Goal: Task Accomplishment & Management: Manage account settings

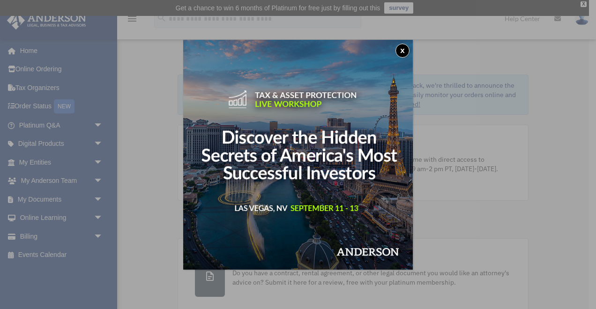
click at [402, 51] on button "x" at bounding box center [403, 51] width 14 height 14
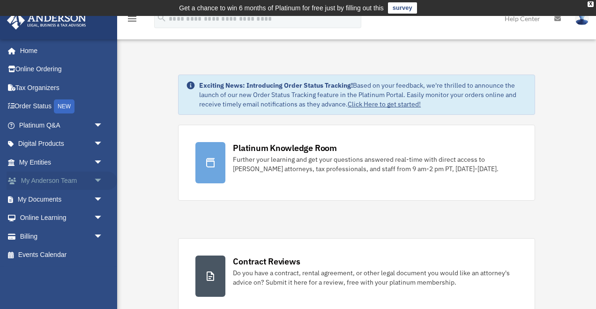
click link "My Anderson Team arrow_drop_down"
click span "arrow_drop_down"
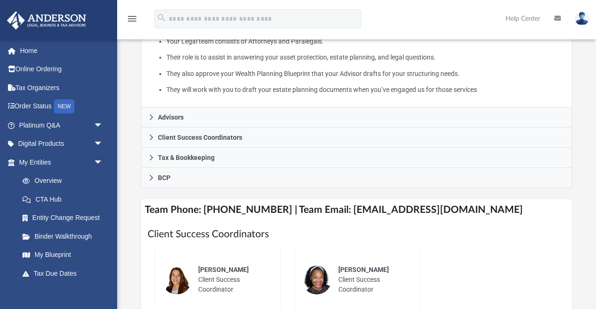
scroll to position [249, 0]
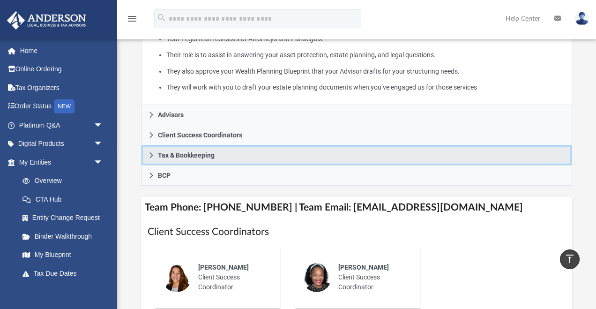
click at [177, 154] on span "Tax & Bookkeeping" at bounding box center [186, 155] width 57 height 7
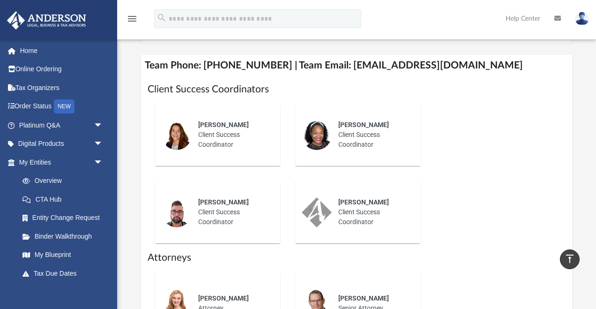
scroll to position [488, 0]
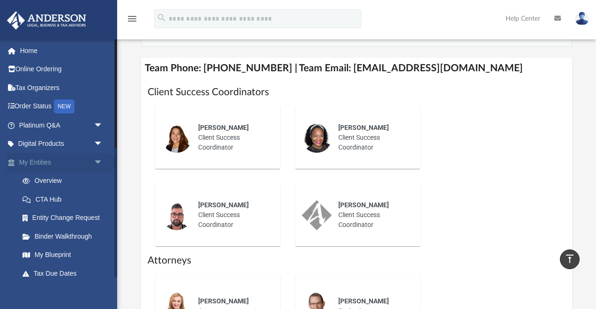
click at [47, 167] on link "My Entities arrow_drop_down" at bounding box center [62, 162] width 111 height 19
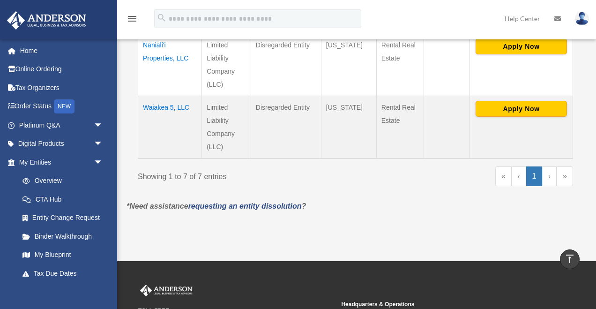
scroll to position [594, 0]
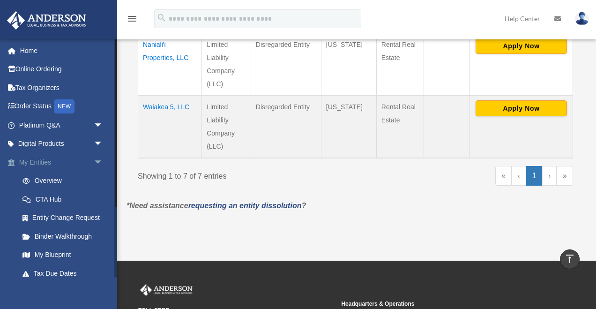
click at [55, 160] on link "My Entities arrow_drop_down" at bounding box center [62, 162] width 111 height 19
click at [162, 95] on td "Waiakea 5, LLC" at bounding box center [170, 126] width 64 height 63
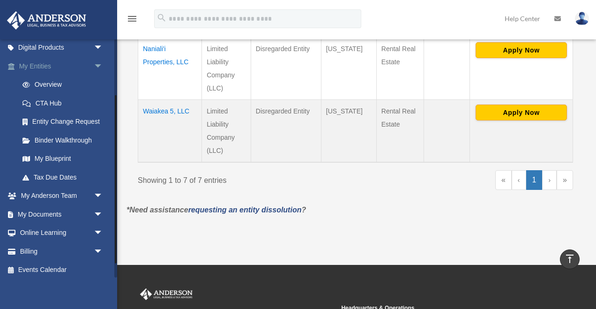
scroll to position [100, 0]
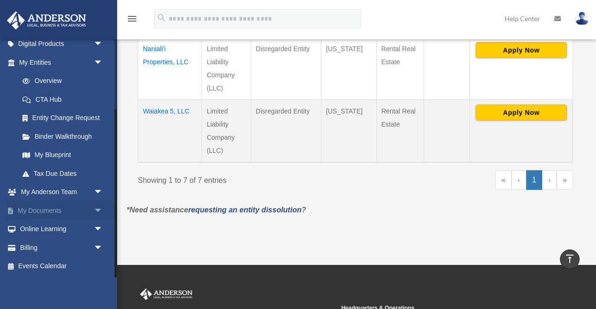
click at [78, 212] on link "My Documents arrow_drop_down" at bounding box center [62, 210] width 111 height 19
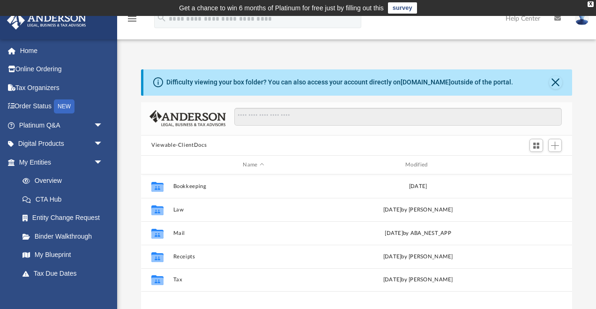
scroll to position [213, 431]
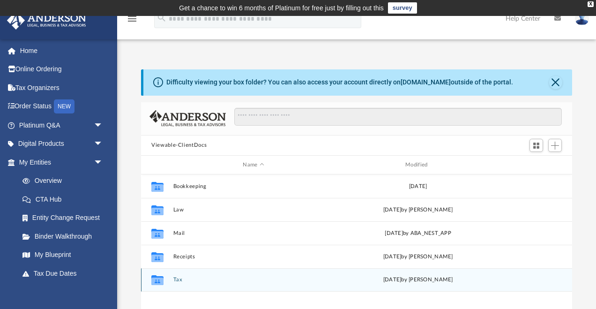
click at [160, 281] on icon "grid" at bounding box center [157, 282] width 12 height 8
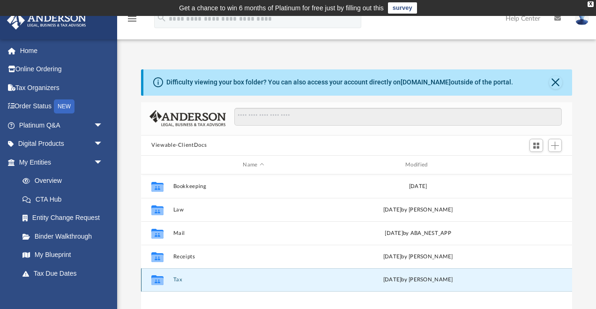
click at [160, 281] on icon "grid" at bounding box center [157, 282] width 12 height 8
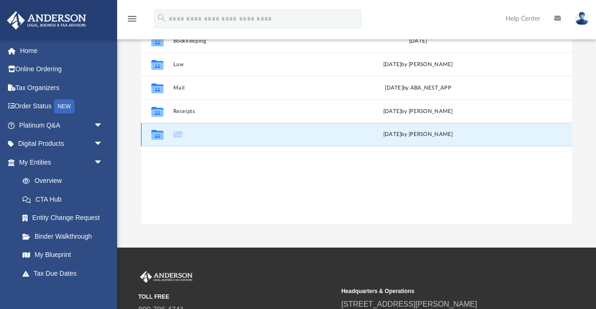
scroll to position [153, 0]
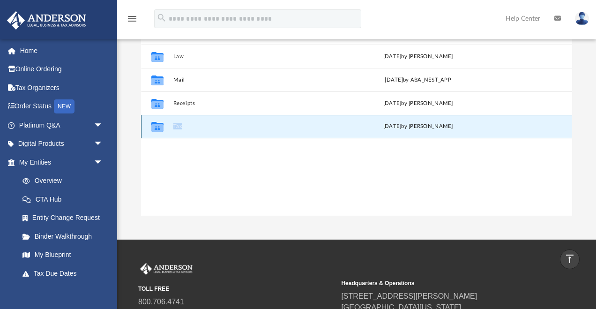
click at [286, 125] on button "Tax" at bounding box center [253, 127] width 161 height 6
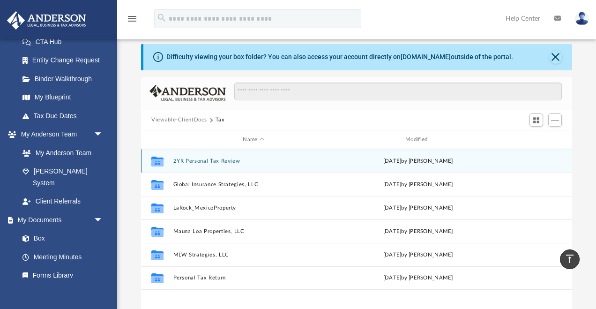
scroll to position [49, 0]
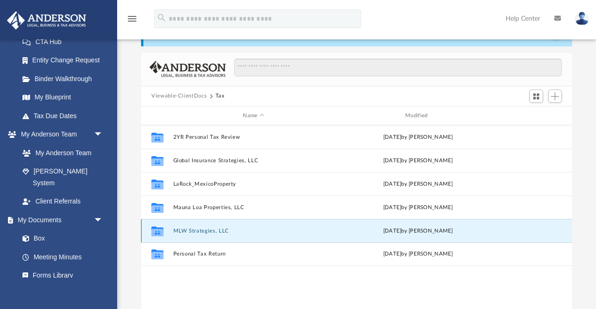
click at [204, 232] on button "MLW Strategies, LLC" at bounding box center [253, 231] width 161 height 6
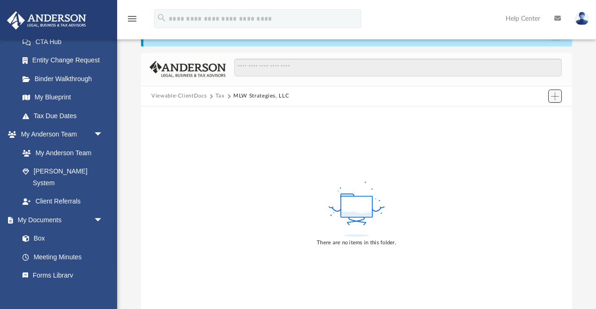
click at [558, 94] on span "Add" at bounding box center [555, 96] width 8 height 8
click at [542, 128] on li "New Folder" at bounding box center [542, 129] width 30 height 10
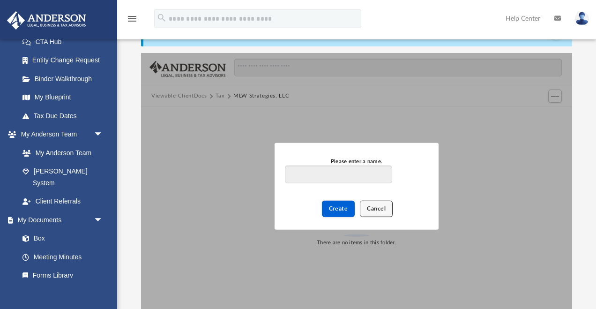
click at [382, 209] on span "Cancel" at bounding box center [376, 209] width 19 height 6
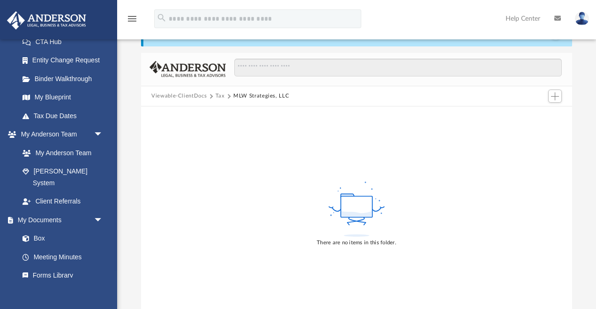
click at [217, 97] on button "Tax" at bounding box center [220, 96] width 9 height 8
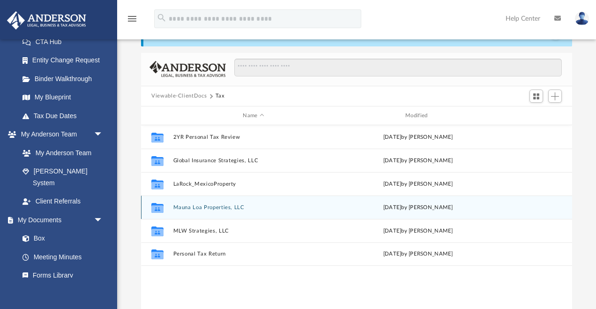
scroll to position [213, 431]
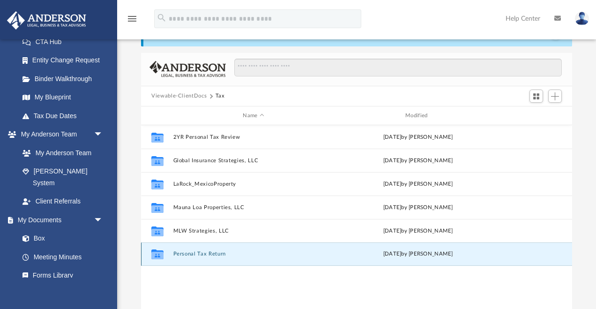
click at [207, 253] on button "Personal Tax Return" at bounding box center [253, 254] width 161 height 6
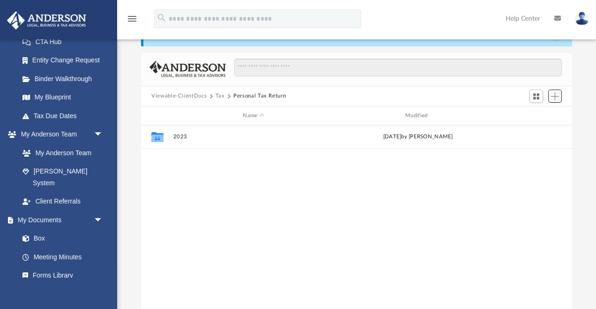
click at [556, 96] on span "Add" at bounding box center [555, 96] width 8 height 8
click at [538, 128] on li "New Folder" at bounding box center [542, 129] width 30 height 10
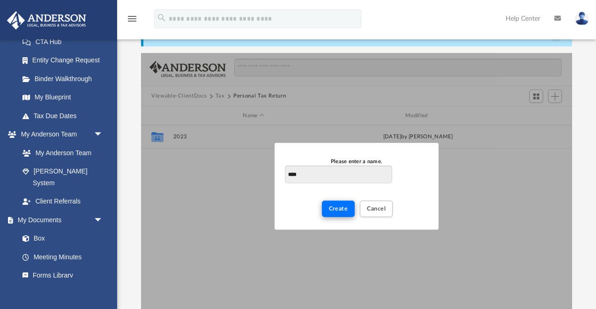
type input "****"
click at [338, 209] on span "Create" at bounding box center [338, 209] width 19 height 6
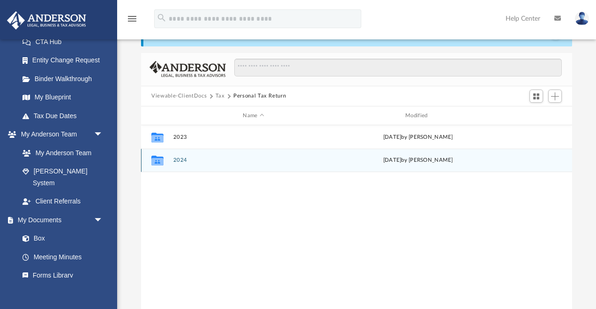
click at [161, 161] on icon "grid" at bounding box center [157, 162] width 12 height 8
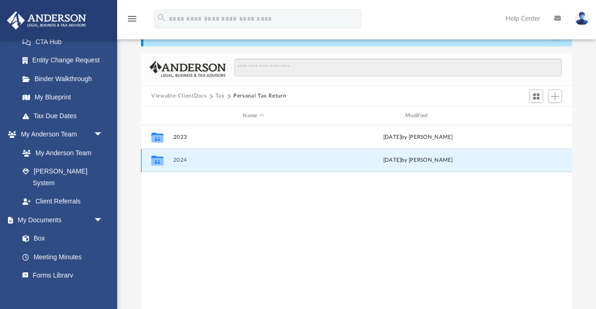
click at [209, 161] on button "2024" at bounding box center [253, 161] width 161 height 6
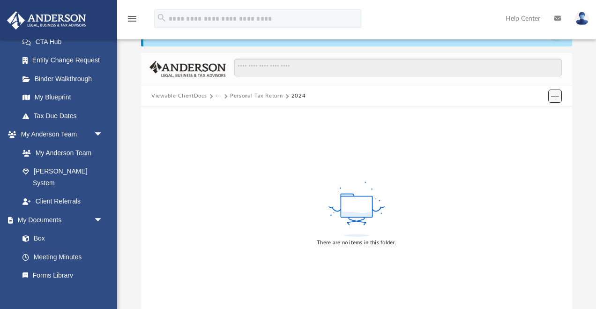
click at [555, 98] on span "Add" at bounding box center [555, 96] width 8 height 8
click at [537, 113] on li "Upload" at bounding box center [542, 115] width 30 height 10
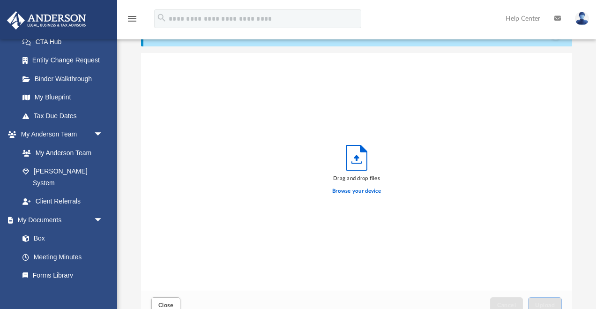
scroll to position [238, 431]
click at [357, 192] on label "Browse your device" at bounding box center [356, 191] width 49 height 8
click at [0, 0] on input "Browse your device" at bounding box center [0, 0] width 0 height 0
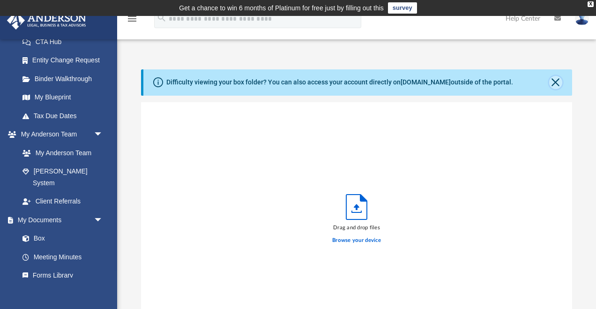
click at [556, 82] on button "Close" at bounding box center [556, 82] width 13 height 13
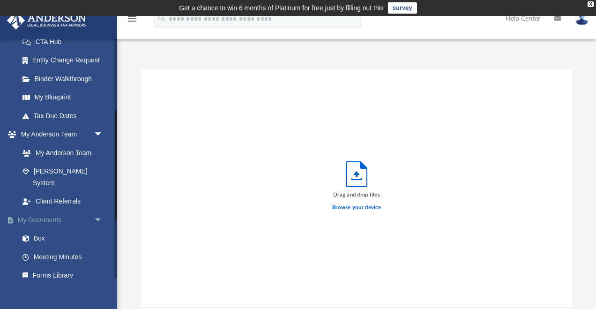
click at [66, 211] on link "My Documents arrow_drop_down" at bounding box center [62, 220] width 111 height 19
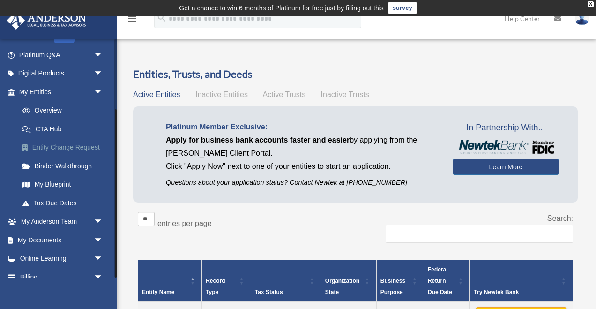
scroll to position [100, 0]
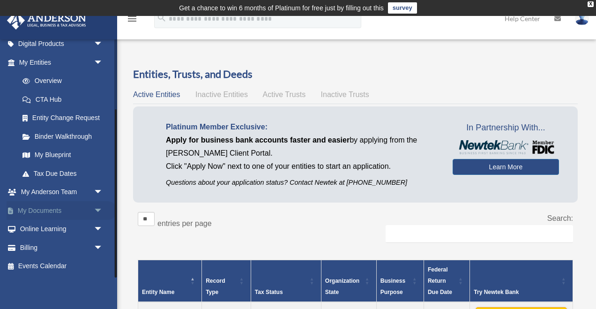
click at [94, 209] on span "arrow_drop_down" at bounding box center [103, 210] width 19 height 19
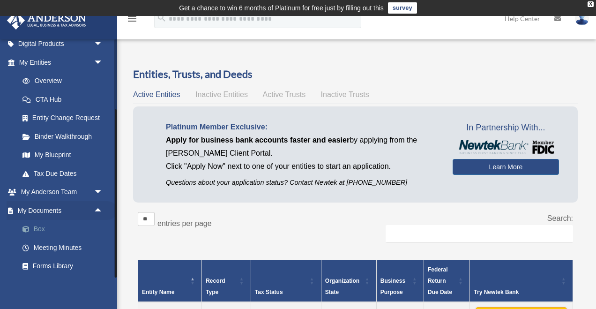
click at [46, 225] on link "Box" at bounding box center [65, 229] width 104 height 19
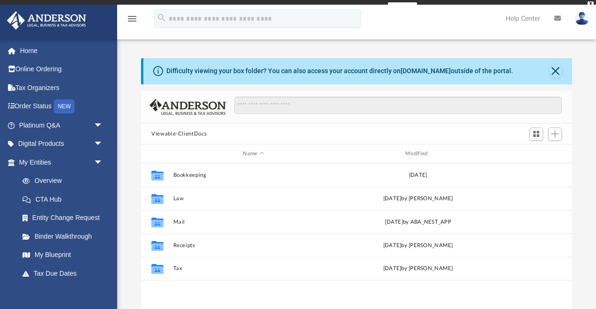
scroll to position [213, 431]
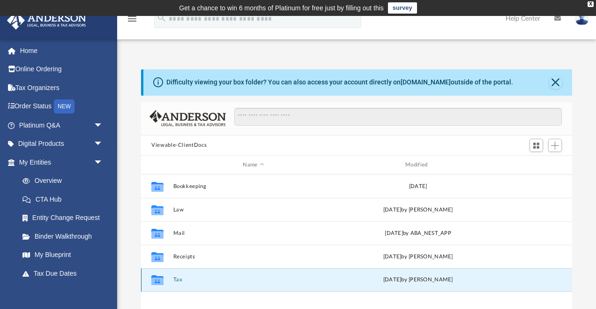
click at [177, 280] on button "Tax" at bounding box center [253, 280] width 161 height 6
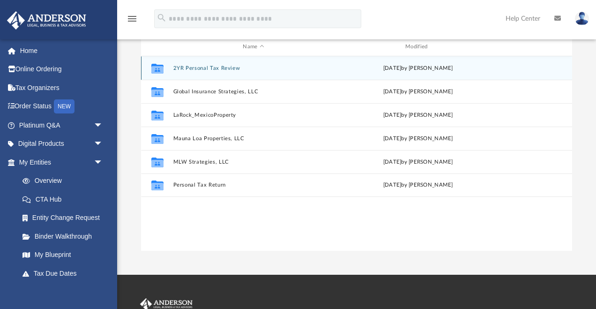
scroll to position [131, 0]
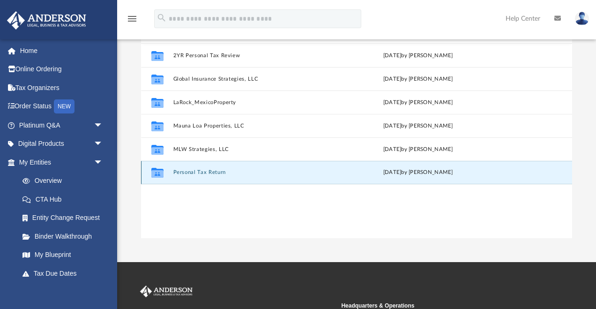
click at [205, 173] on button "Personal Tax Return" at bounding box center [253, 173] width 161 height 6
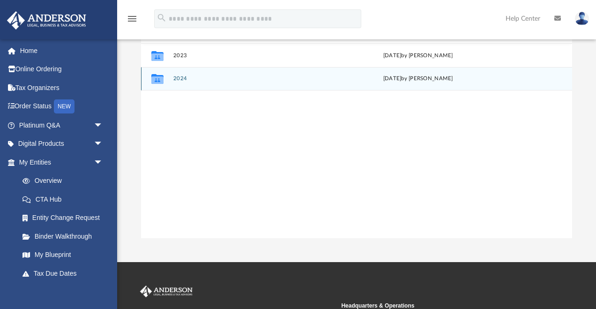
click at [179, 80] on button "2024" at bounding box center [253, 79] width 161 height 6
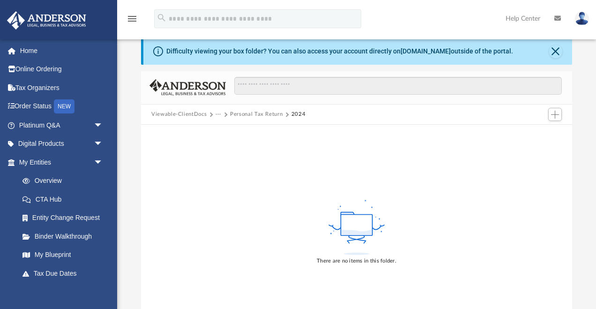
scroll to position [0, 0]
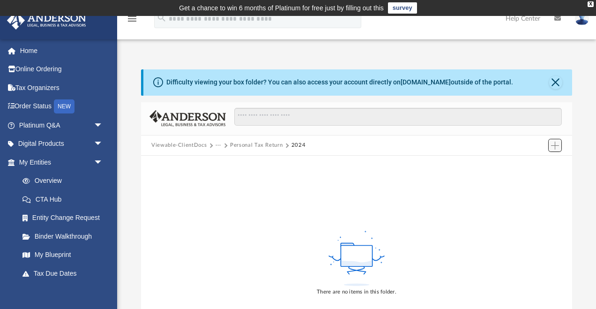
click at [557, 143] on span "Add" at bounding box center [555, 146] width 8 height 8
click at [540, 179] on li "New Folder" at bounding box center [542, 178] width 30 height 10
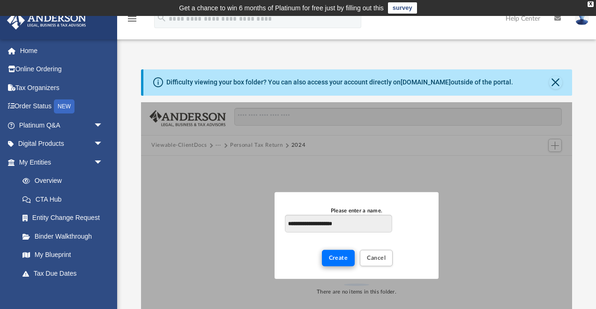
type input "**********"
click at [338, 259] on span "Create" at bounding box center [338, 258] width 19 height 6
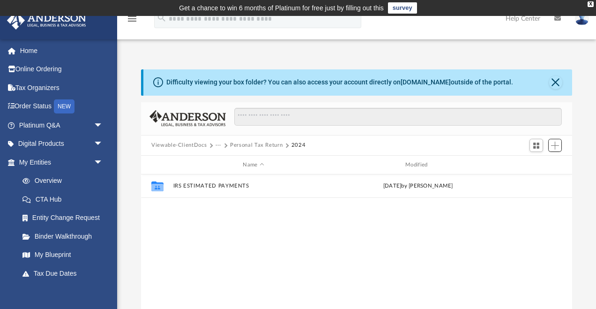
scroll to position [213, 431]
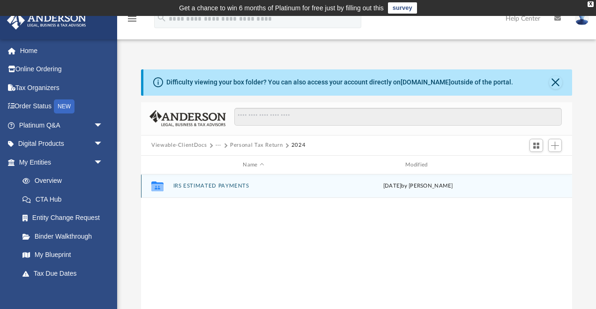
click at [202, 185] on button "IRS ESTIMATED PAYMENTS" at bounding box center [253, 186] width 161 height 6
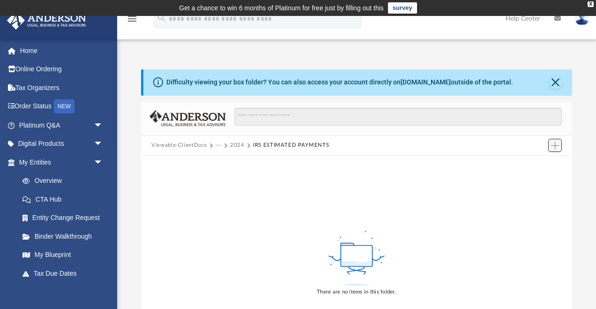
click at [557, 145] on span "Add" at bounding box center [555, 146] width 8 height 8
click at [541, 165] on li "Upload" at bounding box center [542, 164] width 30 height 10
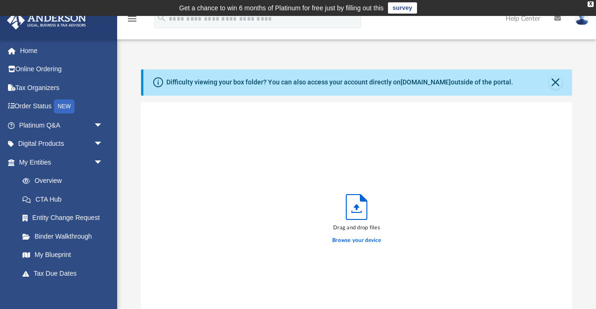
scroll to position [238, 431]
click at [350, 241] on label "Browse your device" at bounding box center [356, 240] width 49 height 8
click at [0, 0] on input "Browse your device" at bounding box center [0, 0] width 0 height 0
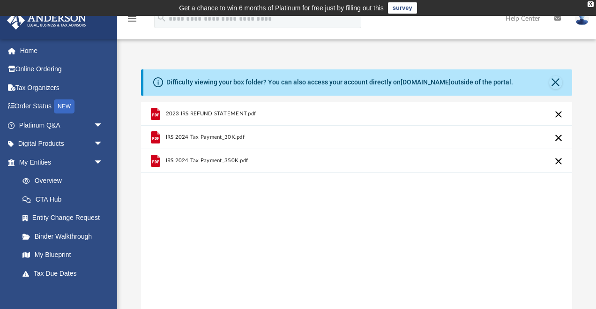
click at [198, 137] on span "IRS 2024 Tax Payment_30K.pdf" at bounding box center [205, 137] width 79 height 6
click at [156, 136] on icon "grid" at bounding box center [155, 137] width 9 height 12
click at [189, 211] on div "2023 IRS REFUND STATEMENT.pdf IRS 2024 Tax Payment_30K.pdf IRS 2024 Tax Payment…" at bounding box center [356, 221] width 431 height 238
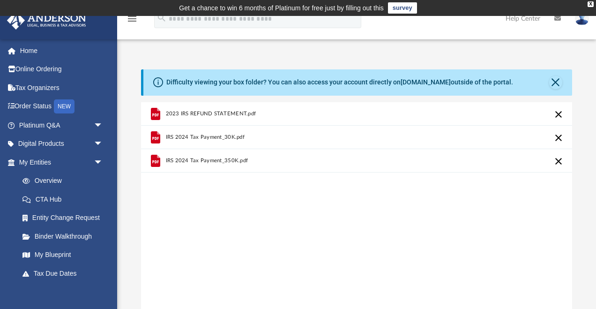
click at [214, 137] on span "IRS 2024 Tax Payment_30K.pdf" at bounding box center [205, 137] width 79 height 6
click at [557, 86] on button "Close" at bounding box center [556, 82] width 13 height 13
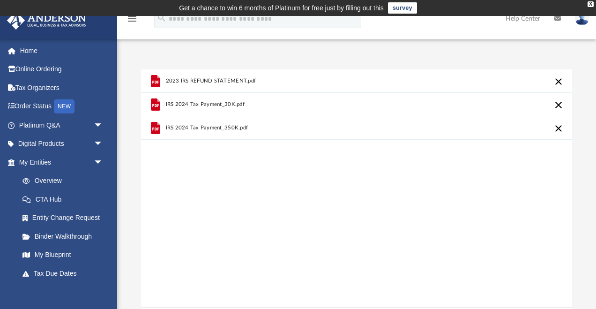
click at [227, 53] on div "Difficulty viewing your box folder? You can also access your account directly o…" at bounding box center [356, 193] width 479 height 286
click at [195, 128] on span "IRS 2024 Tax Payment_350K.pdf" at bounding box center [207, 128] width 83 height 6
click at [153, 128] on icon "grid" at bounding box center [155, 127] width 9 height 12
click at [591, 3] on div "X" at bounding box center [591, 4] width 6 height 6
